Goal: Information Seeking & Learning: Learn about a topic

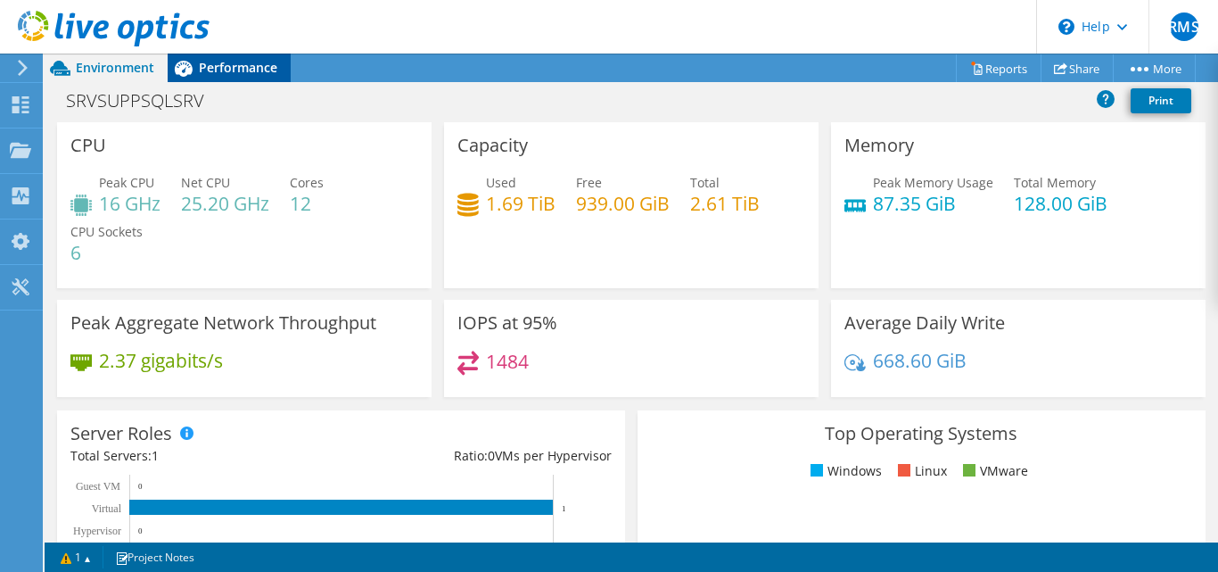
click at [229, 61] on span "Performance" at bounding box center [238, 67] width 78 height 17
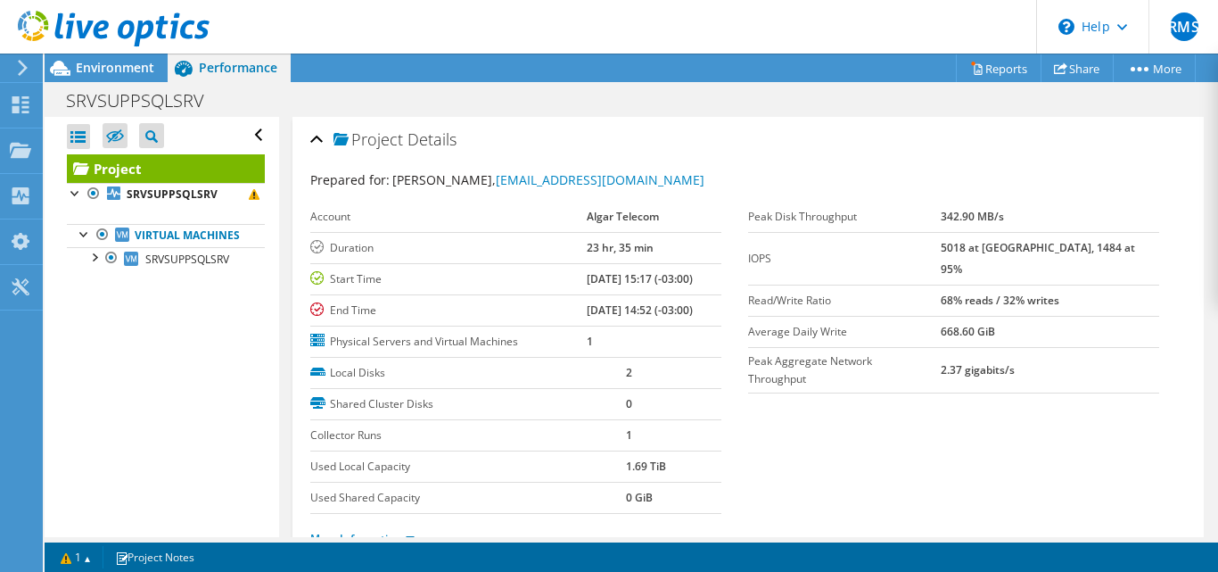
click at [104, 35] on use at bounding box center [114, 29] width 192 height 36
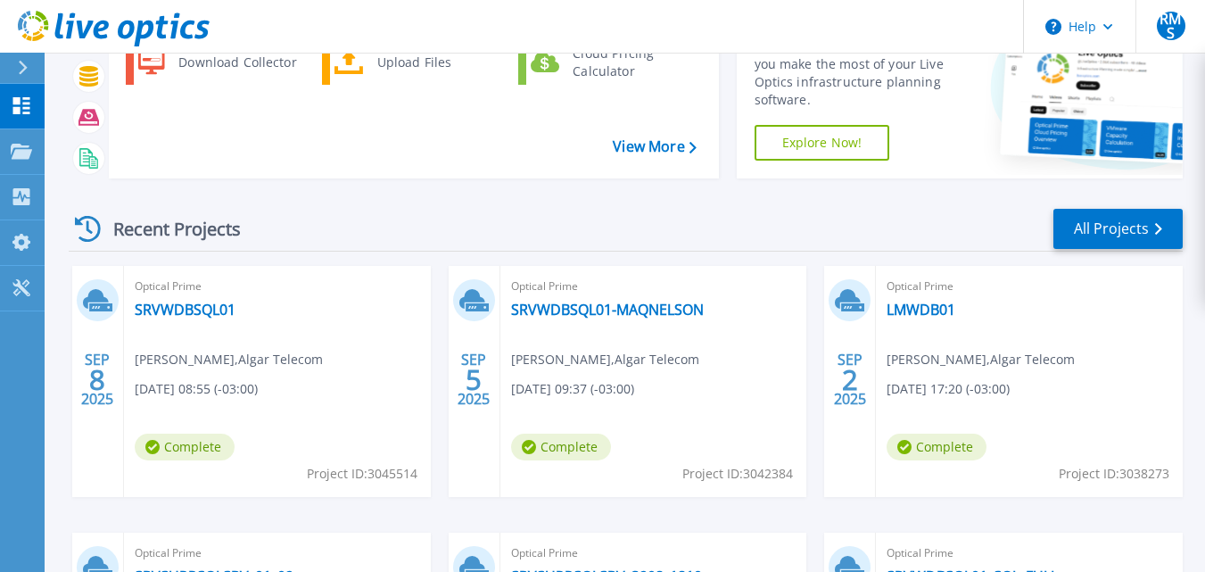
scroll to position [161, 0]
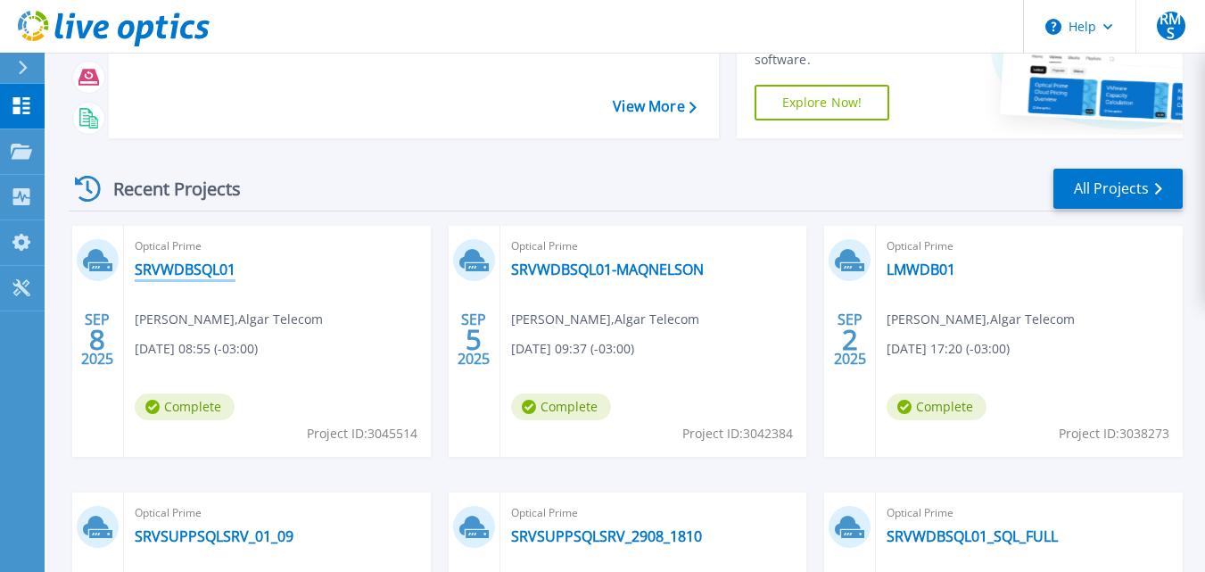
click at [184, 268] on link "SRVWDBSQL01" at bounding box center [185, 269] width 101 height 18
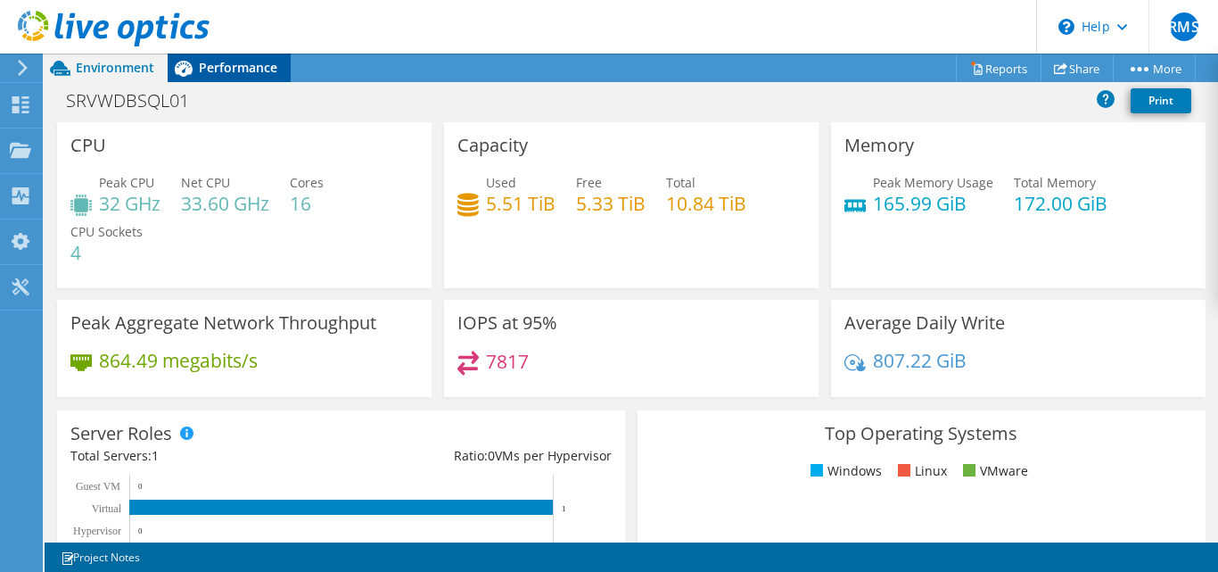
click at [233, 65] on span "Performance" at bounding box center [238, 67] width 78 height 17
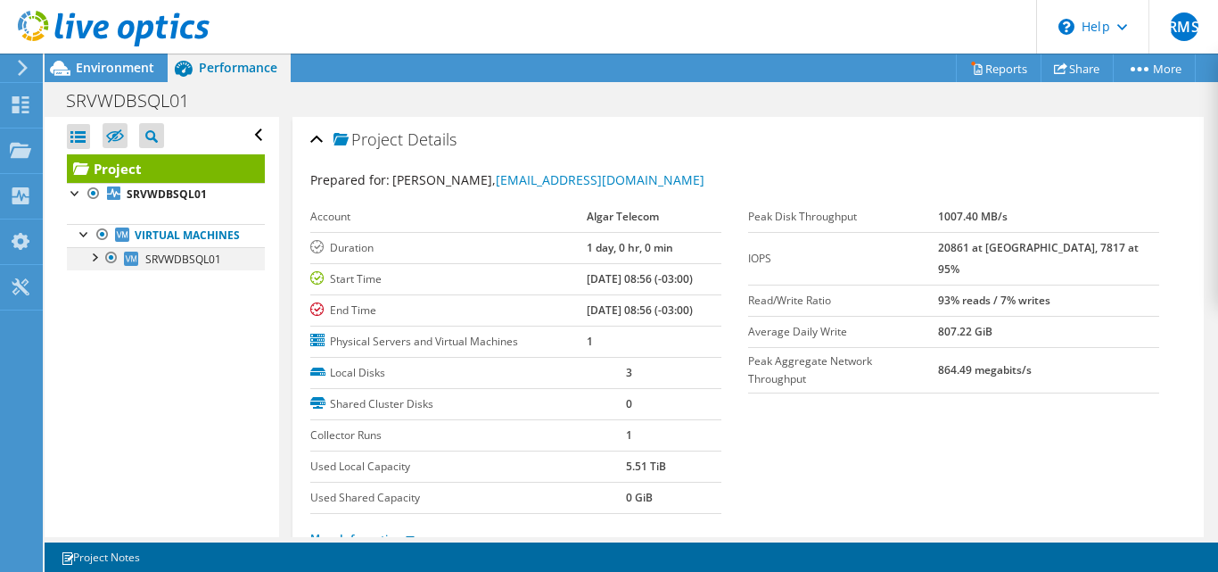
click at [95, 265] on div at bounding box center [94, 256] width 18 height 18
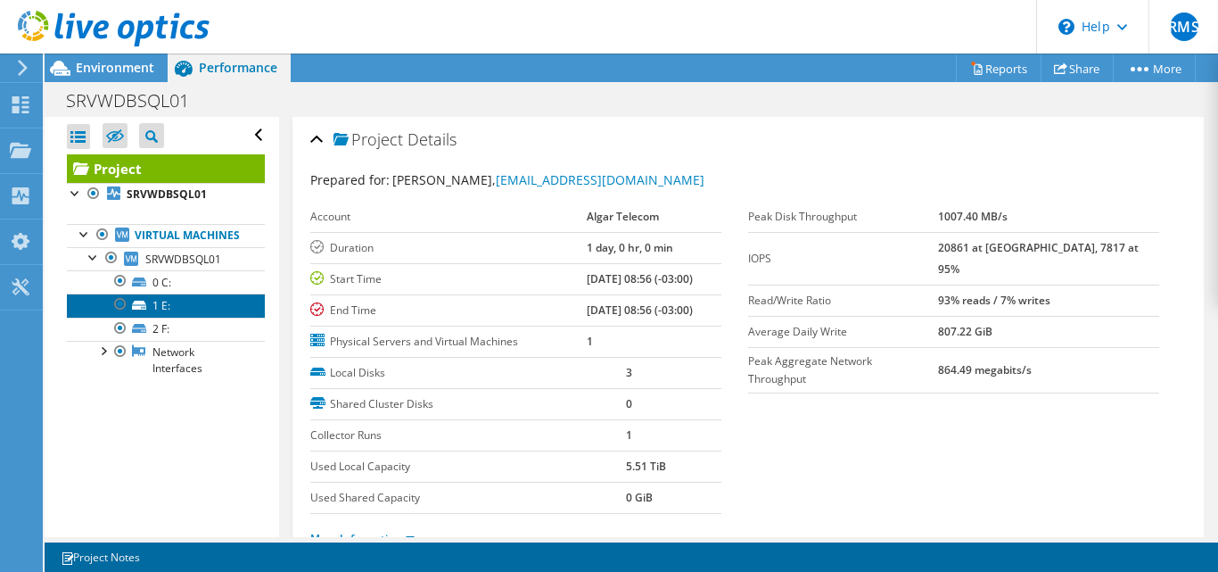
click at [160, 317] on link "1 E:" at bounding box center [166, 304] width 198 height 23
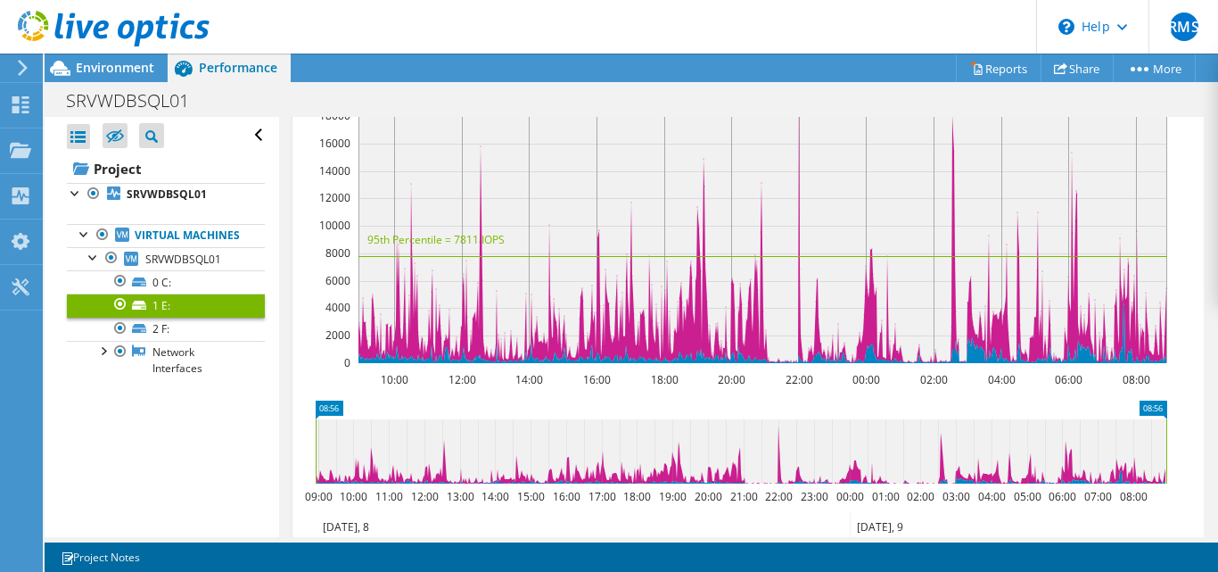
scroll to position [178, 0]
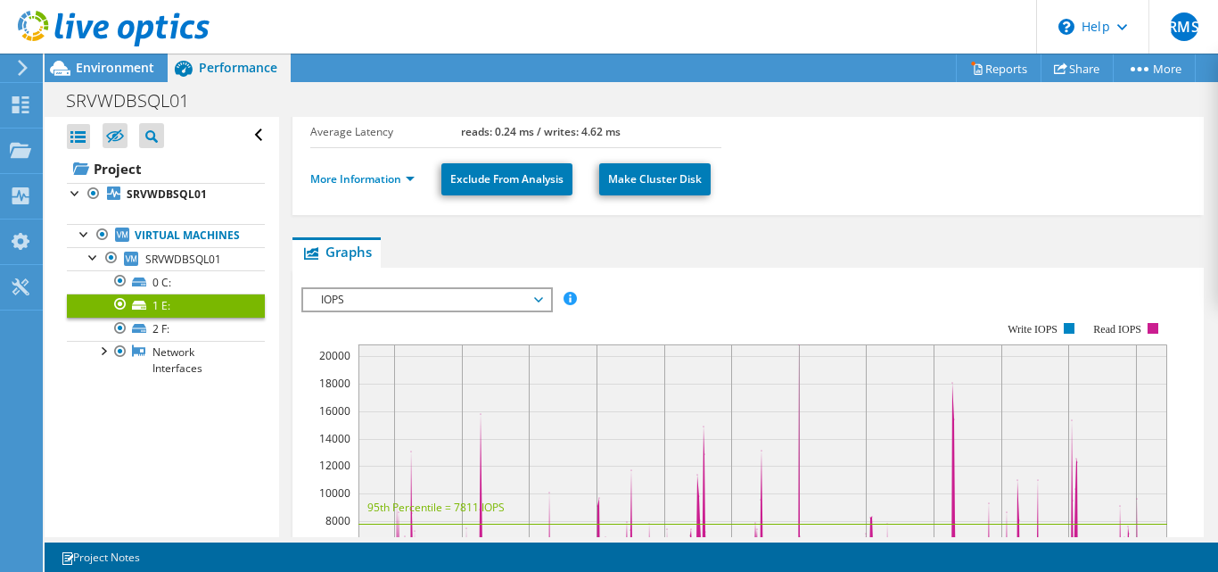
click at [450, 301] on span "IOPS" at bounding box center [426, 299] width 229 height 21
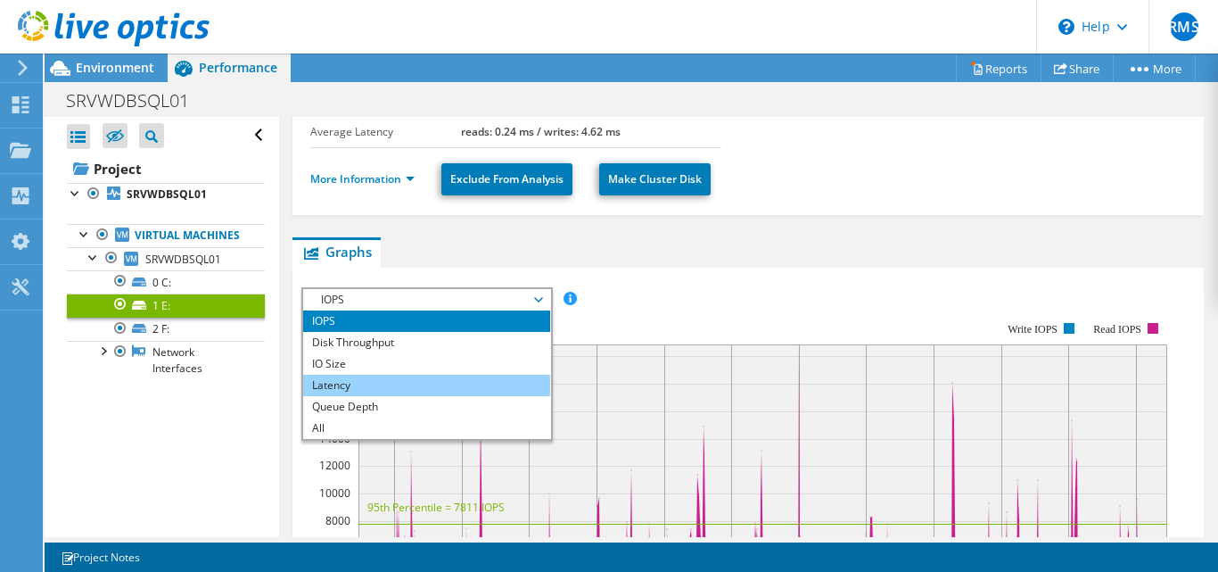
click at [412, 384] on li "Latency" at bounding box center [426, 385] width 247 height 21
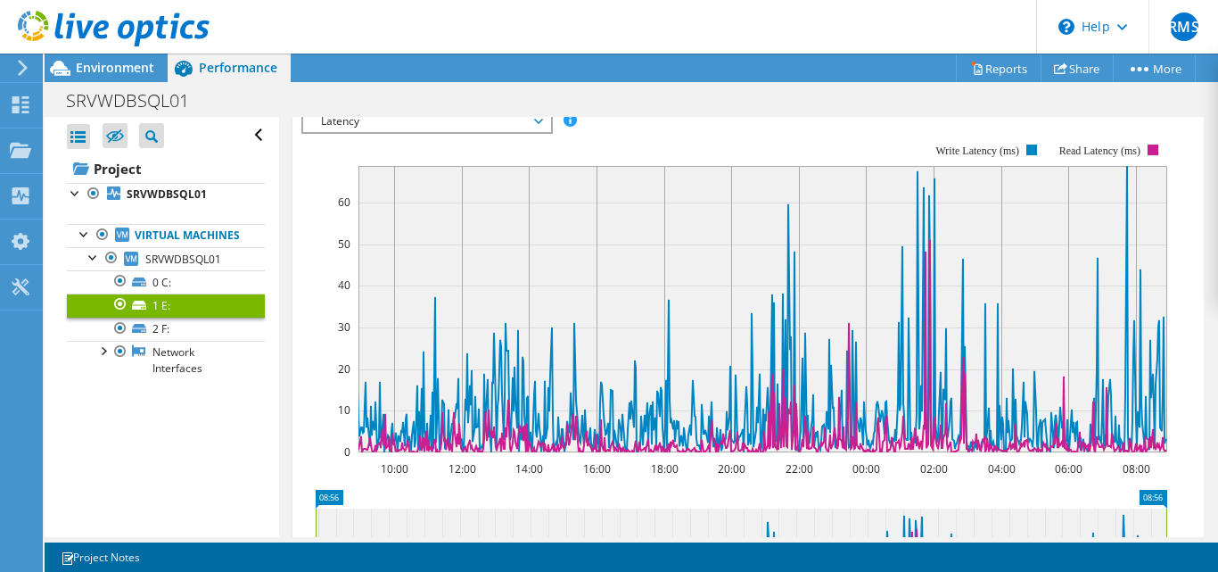
scroll to position [268, 0]
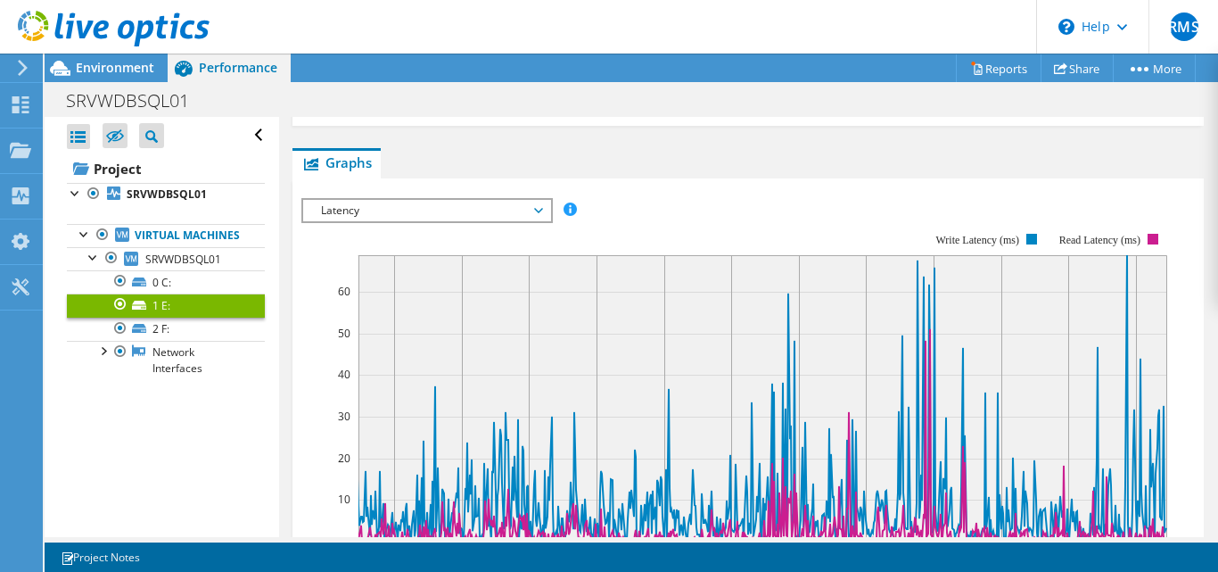
click at [520, 211] on span "Latency" at bounding box center [426, 210] width 229 height 21
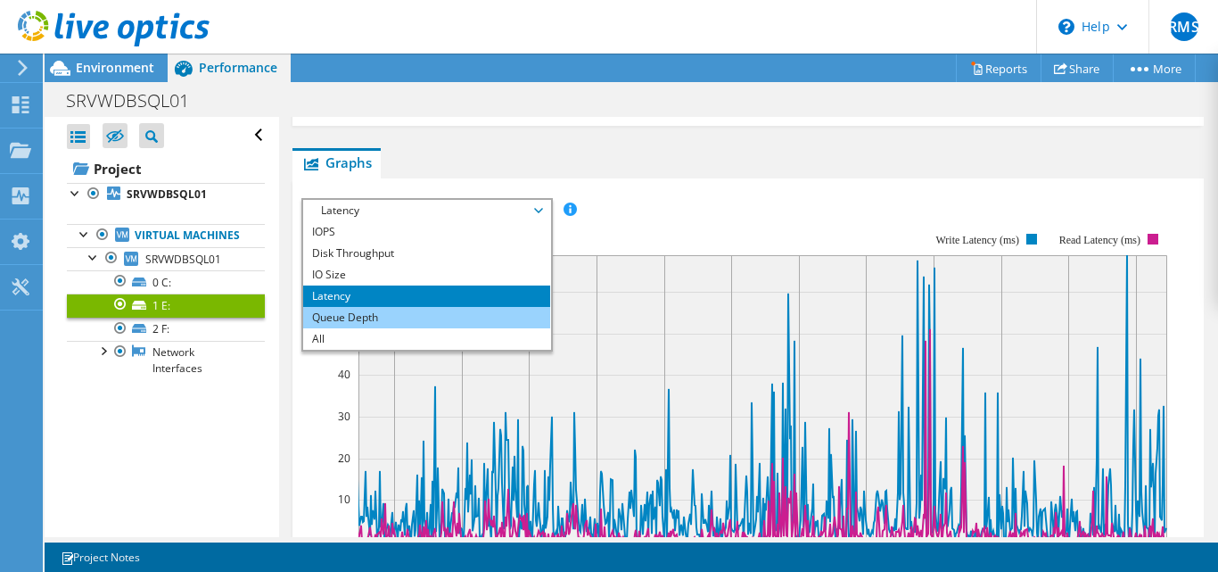
click at [384, 314] on li "Queue Depth" at bounding box center [426, 317] width 247 height 21
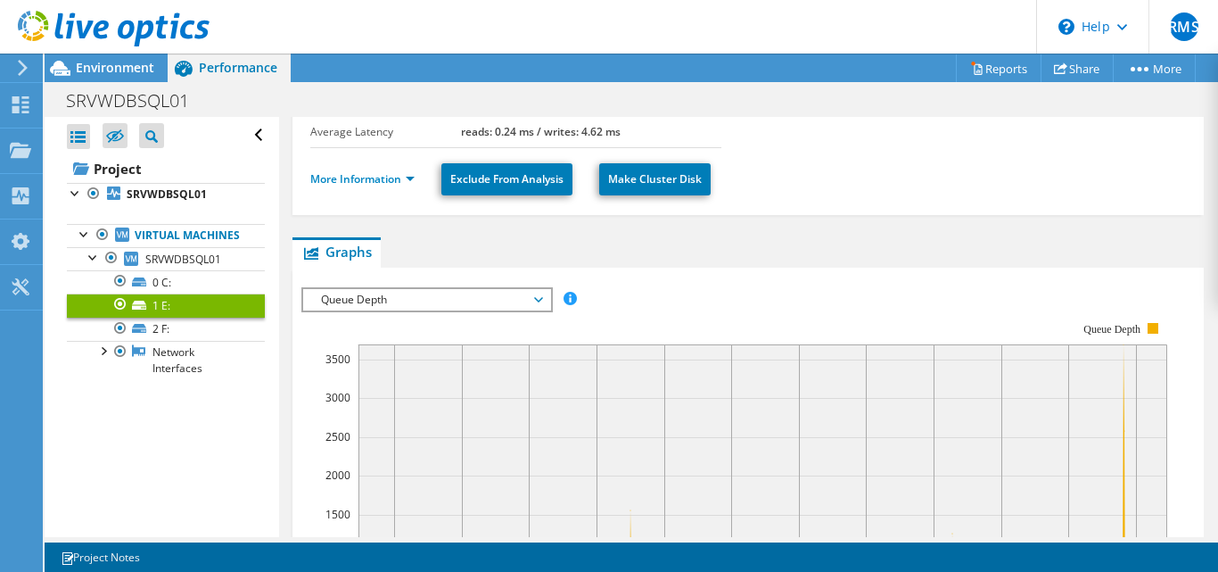
scroll to position [357, 0]
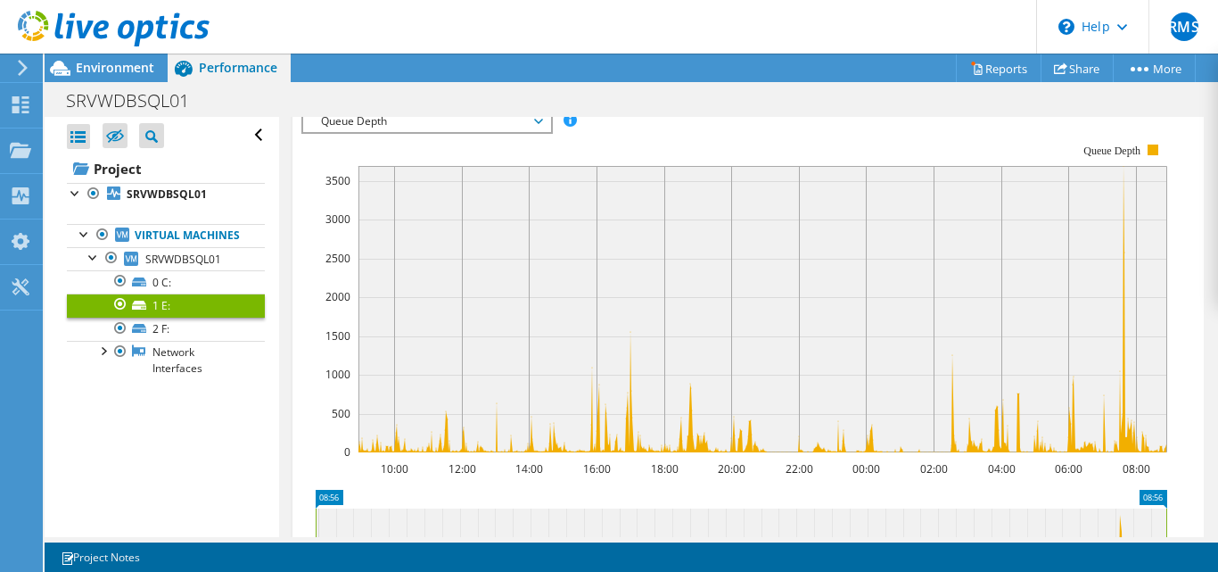
click at [105, 29] on use at bounding box center [114, 29] width 192 height 36
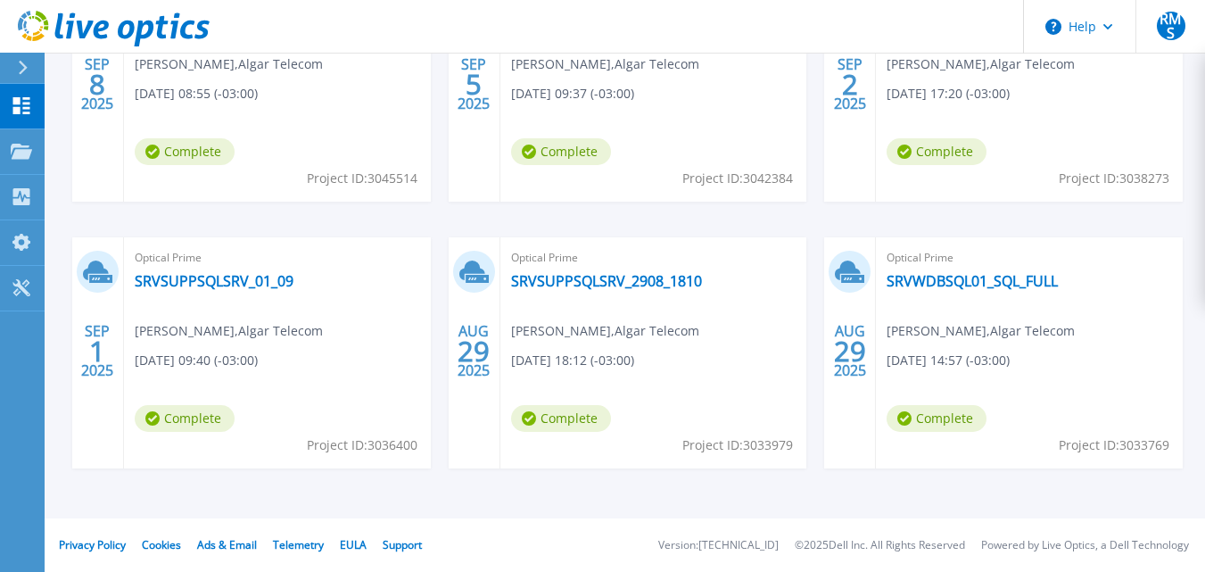
scroll to position [60, 0]
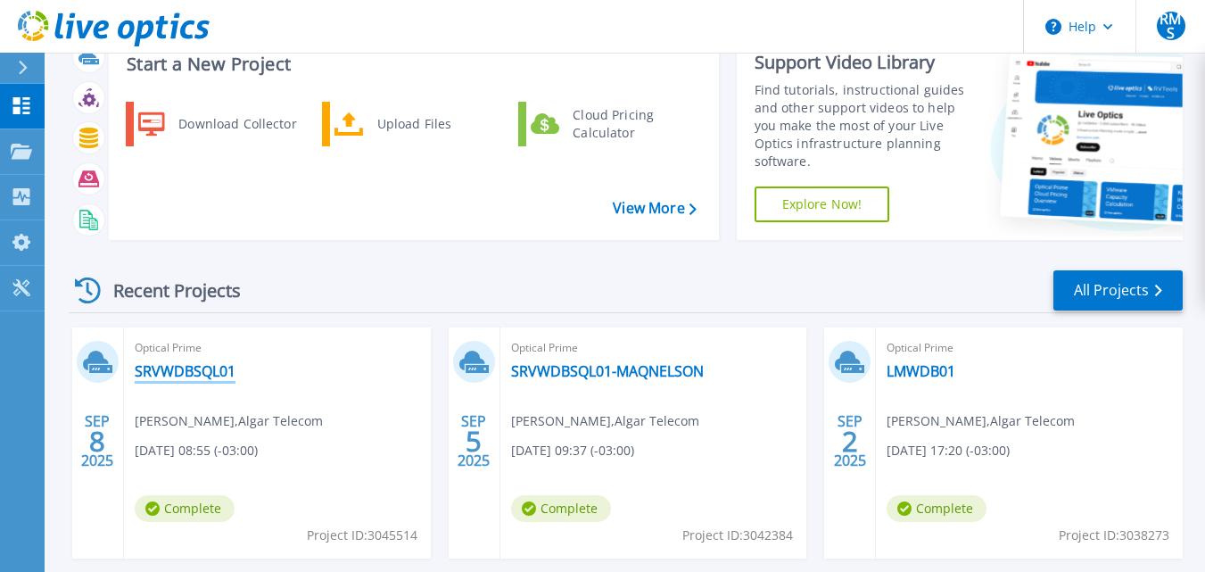
click at [200, 365] on link "SRVWDBSQL01" at bounding box center [185, 371] width 101 height 18
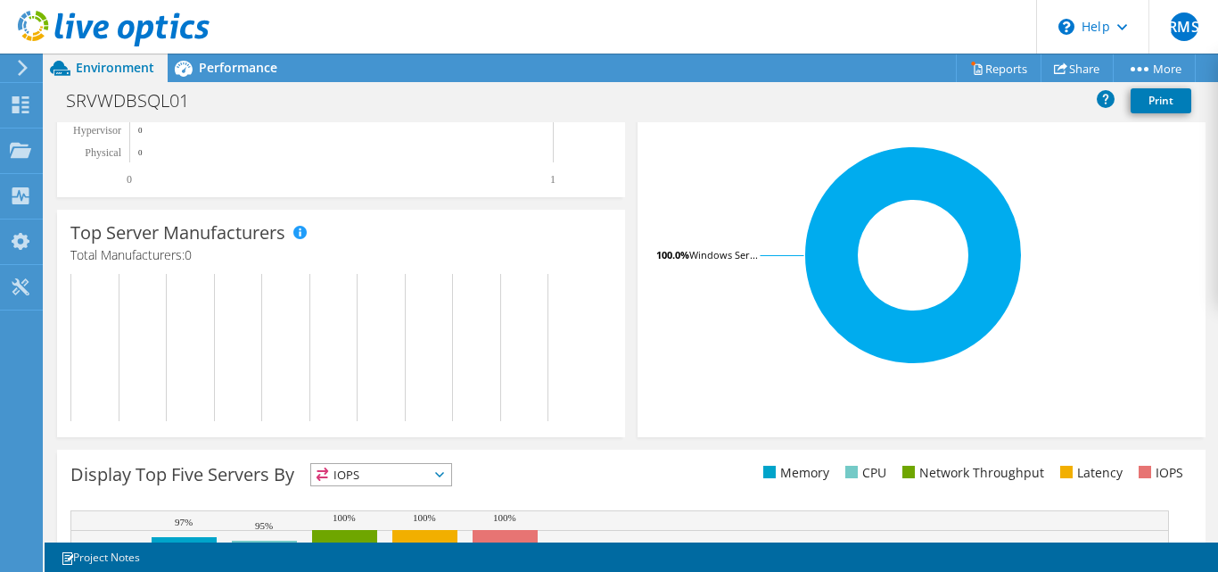
scroll to position [133, 0]
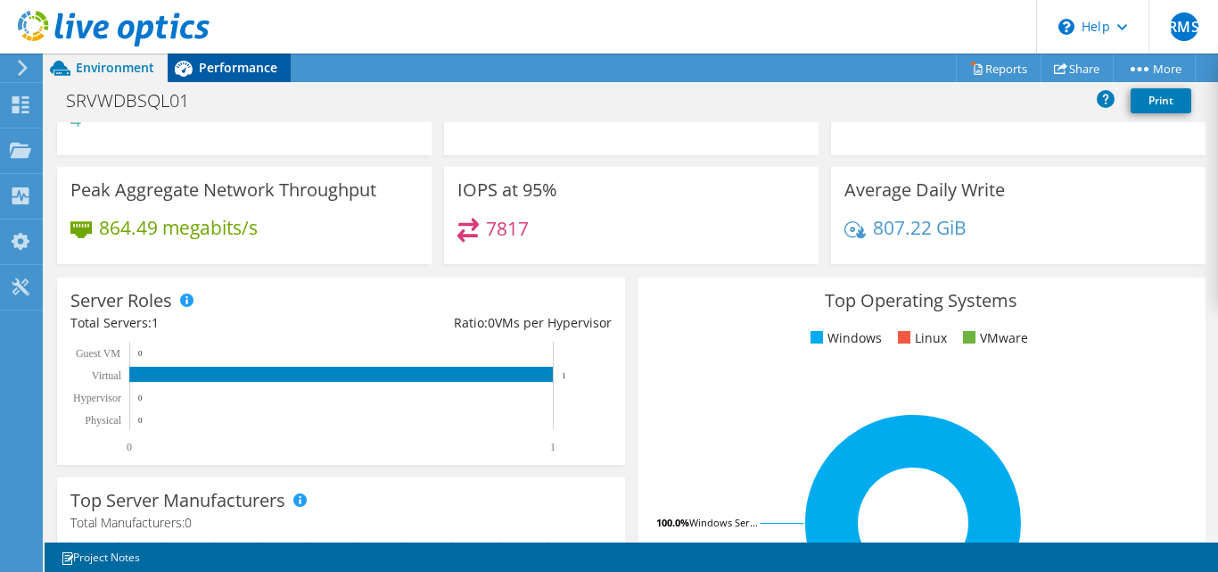
click at [249, 64] on span "Performance" at bounding box center [238, 67] width 78 height 17
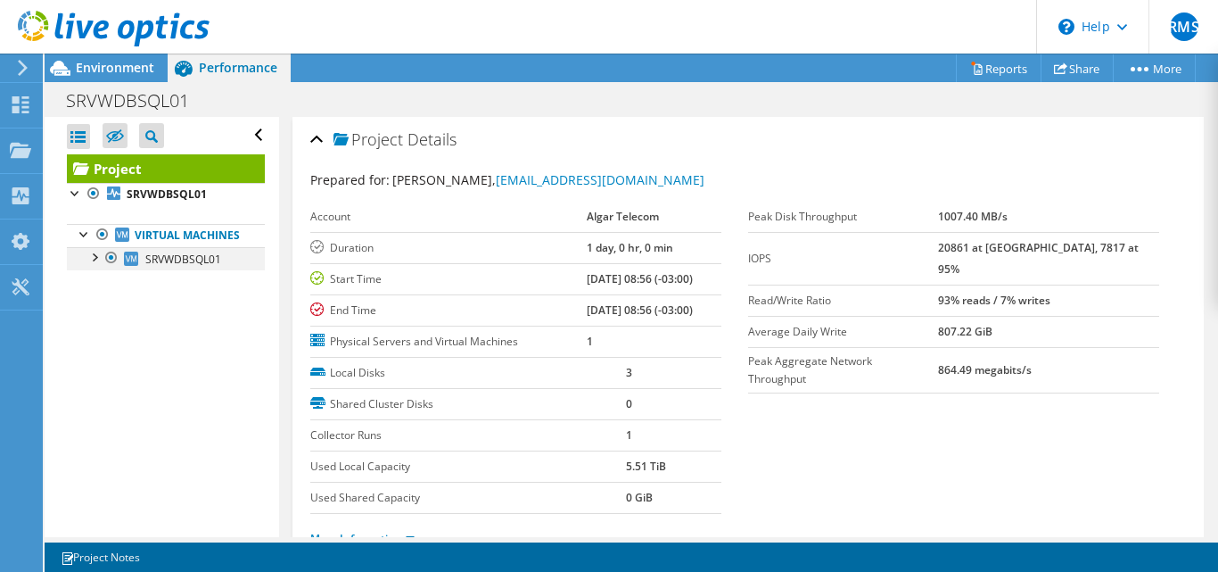
click at [96, 265] on div at bounding box center [94, 256] width 18 height 18
